Goal: Information Seeking & Learning: Learn about a topic

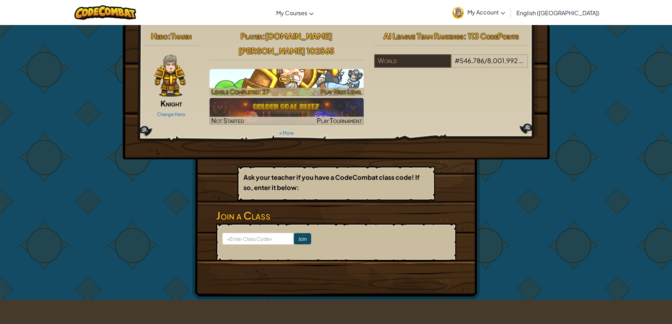
click at [329, 71] on h3 "CS1" at bounding box center [287, 79] width 154 height 16
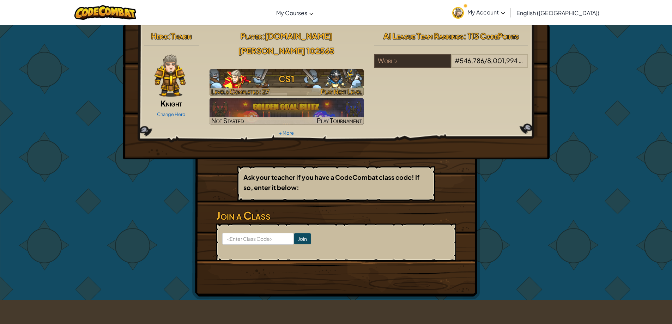
click at [293, 71] on h3 "CS1" at bounding box center [287, 79] width 154 height 16
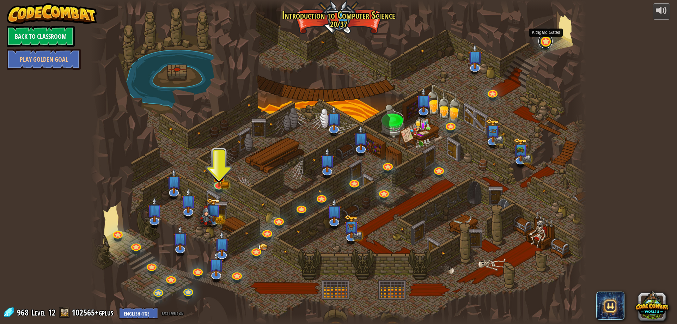
click at [544, 40] on link at bounding box center [546, 41] width 14 height 14
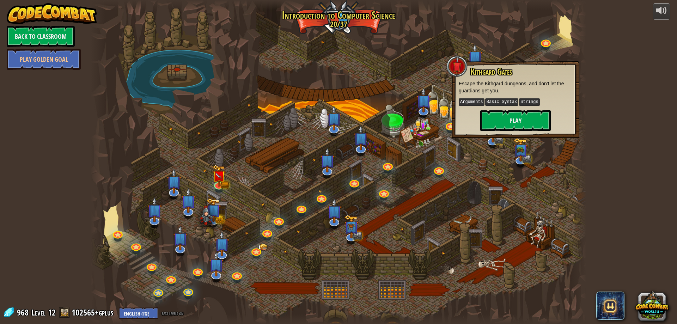
click at [387, 68] on div at bounding box center [339, 162] width 496 height 324
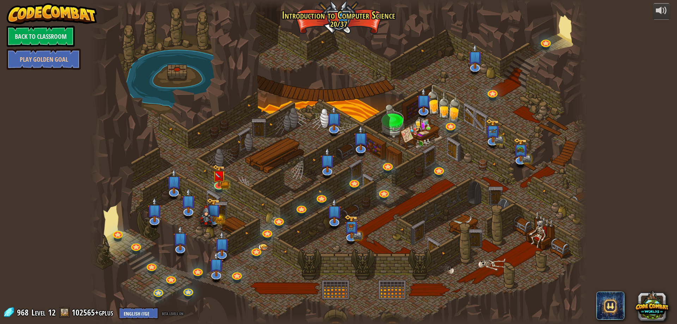
click at [170, 64] on div at bounding box center [339, 162] width 496 height 324
click at [221, 187] on link at bounding box center [219, 184] width 14 height 14
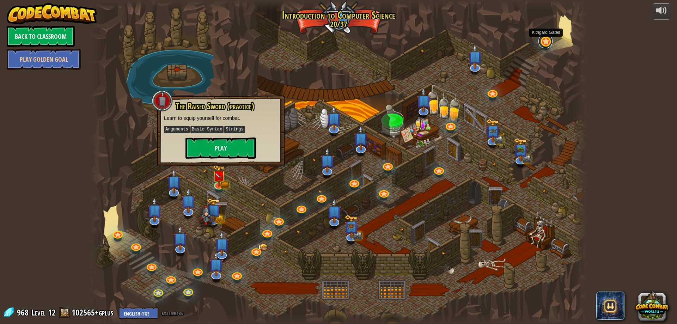
click at [546, 39] on link at bounding box center [546, 41] width 14 height 14
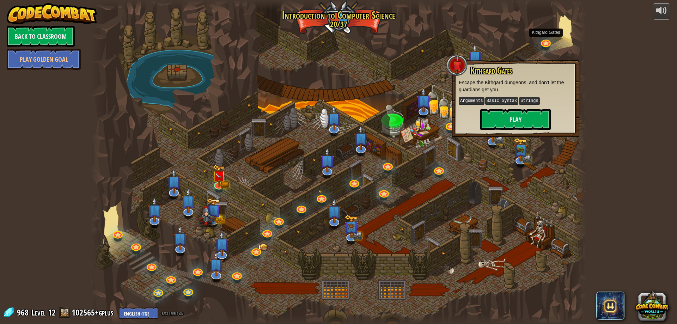
click at [443, 74] on div at bounding box center [339, 162] width 496 height 324
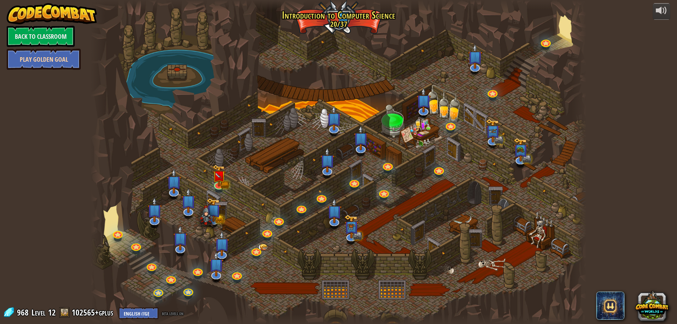
click at [49, 53] on link "Play Golden Goal" at bounding box center [44, 59] width 74 height 21
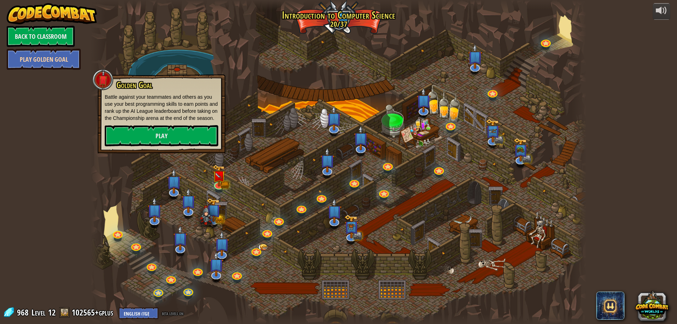
click at [49, 53] on link "Play Golden Goal" at bounding box center [44, 59] width 74 height 21
click at [54, 127] on div "powered by Back to Classroom Play Golden Goal Kithgard Gates Escape the Kithgar…" at bounding box center [338, 162] width 677 height 324
click at [54, 31] on link "Back to Classroom" at bounding box center [41, 36] width 68 height 21
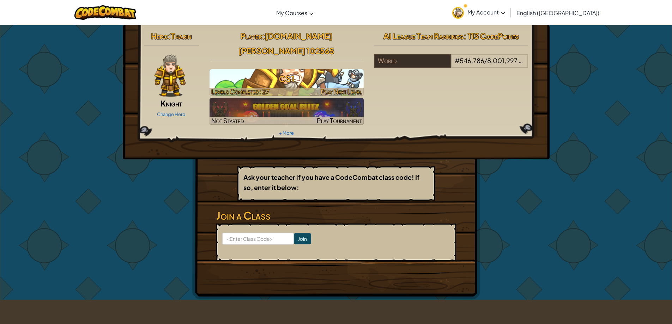
click at [255, 71] on h3 "CS1" at bounding box center [287, 79] width 154 height 16
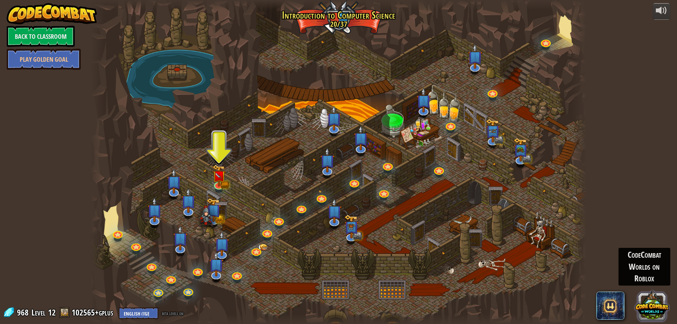
click at [652, 296] on button at bounding box center [652, 306] width 34 height 34
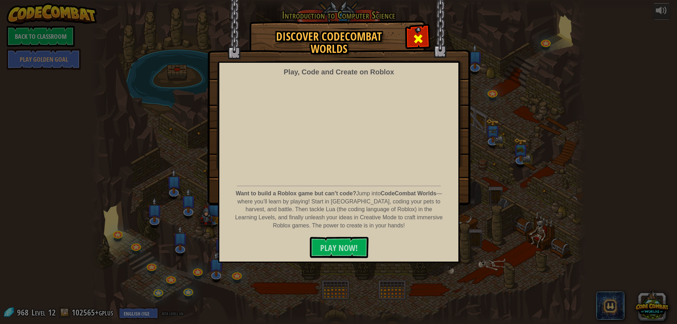
click at [425, 42] on div at bounding box center [418, 38] width 22 height 22
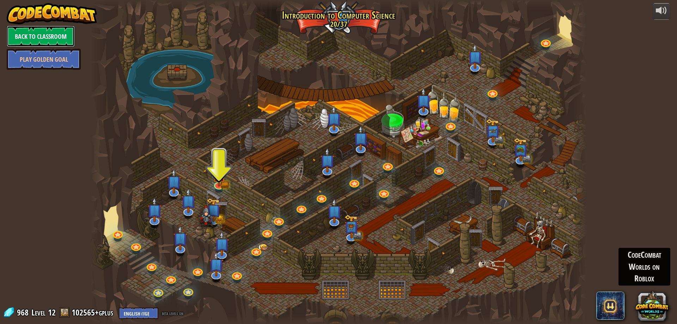
click at [50, 41] on link "Back to Classroom" at bounding box center [41, 36] width 68 height 21
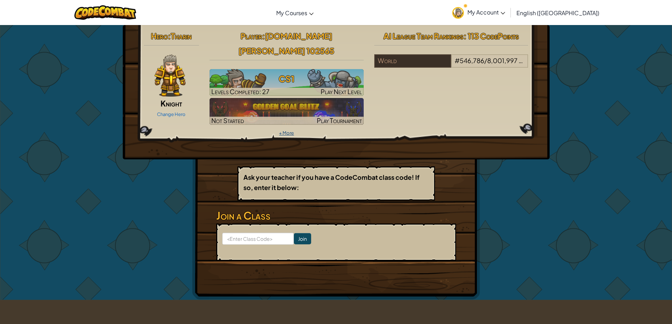
click at [289, 130] on link "+ More" at bounding box center [286, 133] width 15 height 6
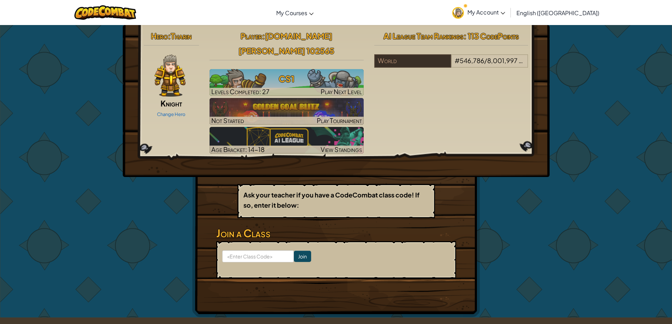
drag, startPoint x: 444, startPoint y: 111, endPoint x: 456, endPoint y: 81, distance: 32.9
click at [444, 111] on div "Hero : [PERSON_NAME] Change Hero Player : [PERSON_NAME][DOMAIN_NAME][PERSON_NAM…" at bounding box center [336, 92] width 395 height 127
